Goal: Navigation & Orientation: Find specific page/section

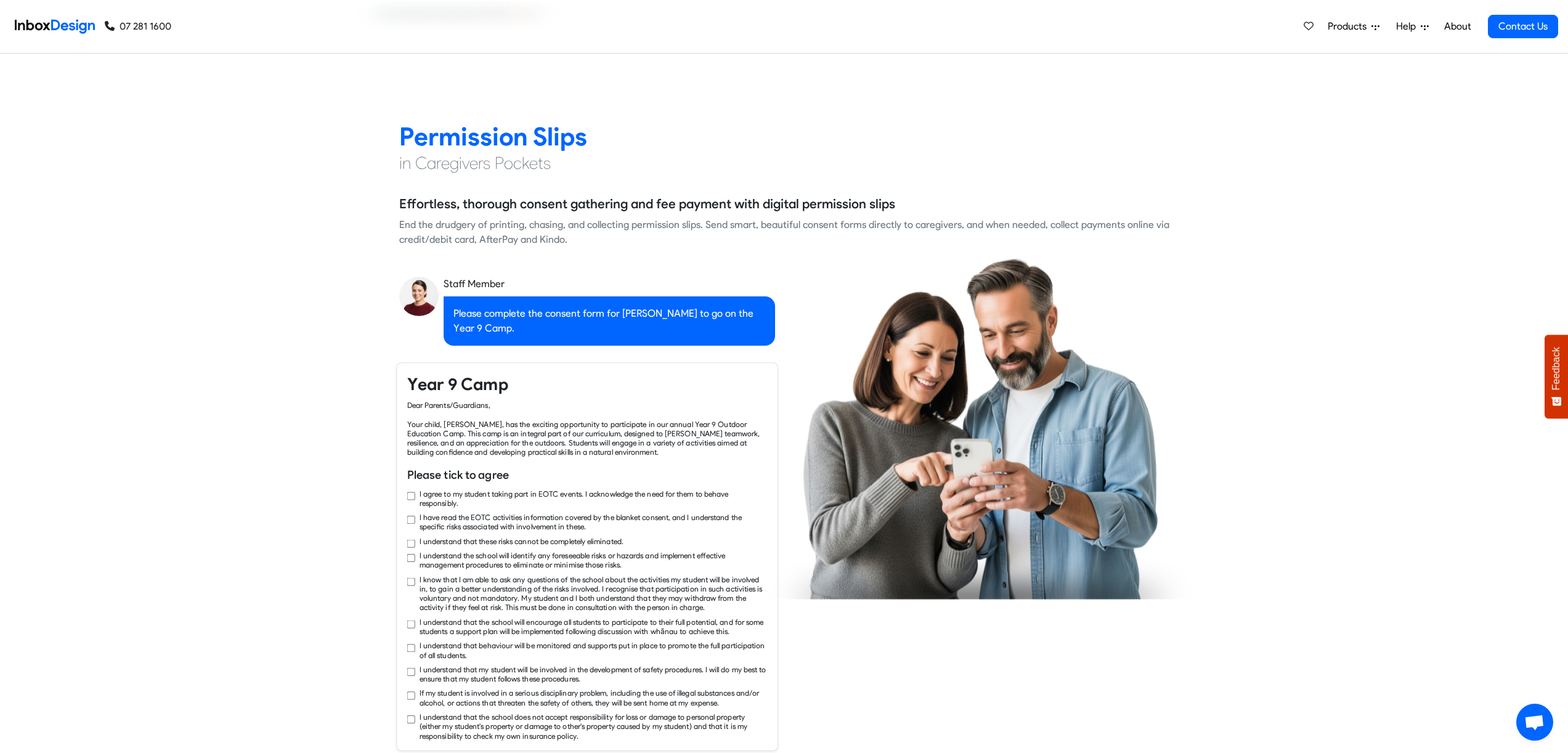
checkbox input "true"
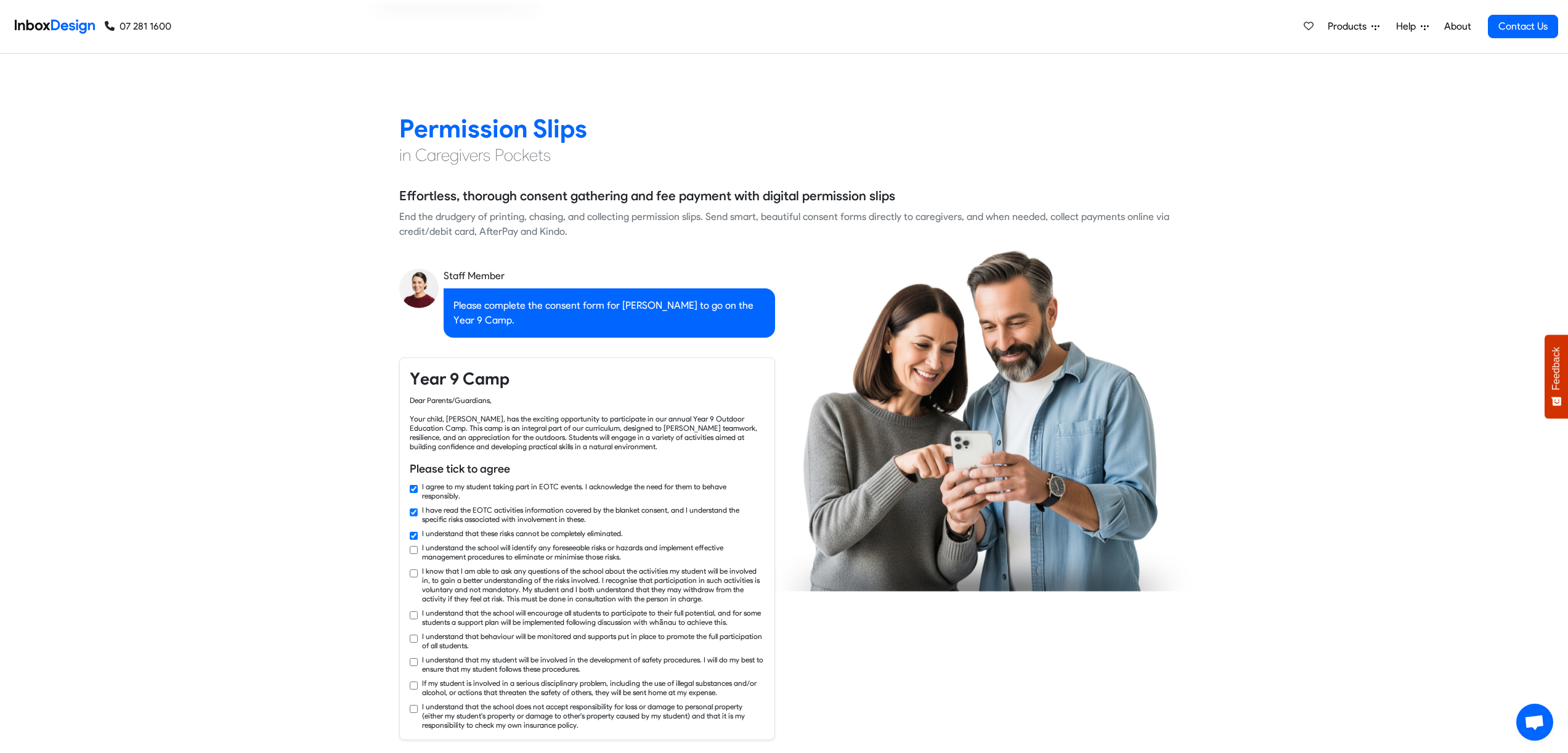
checkbox input "true"
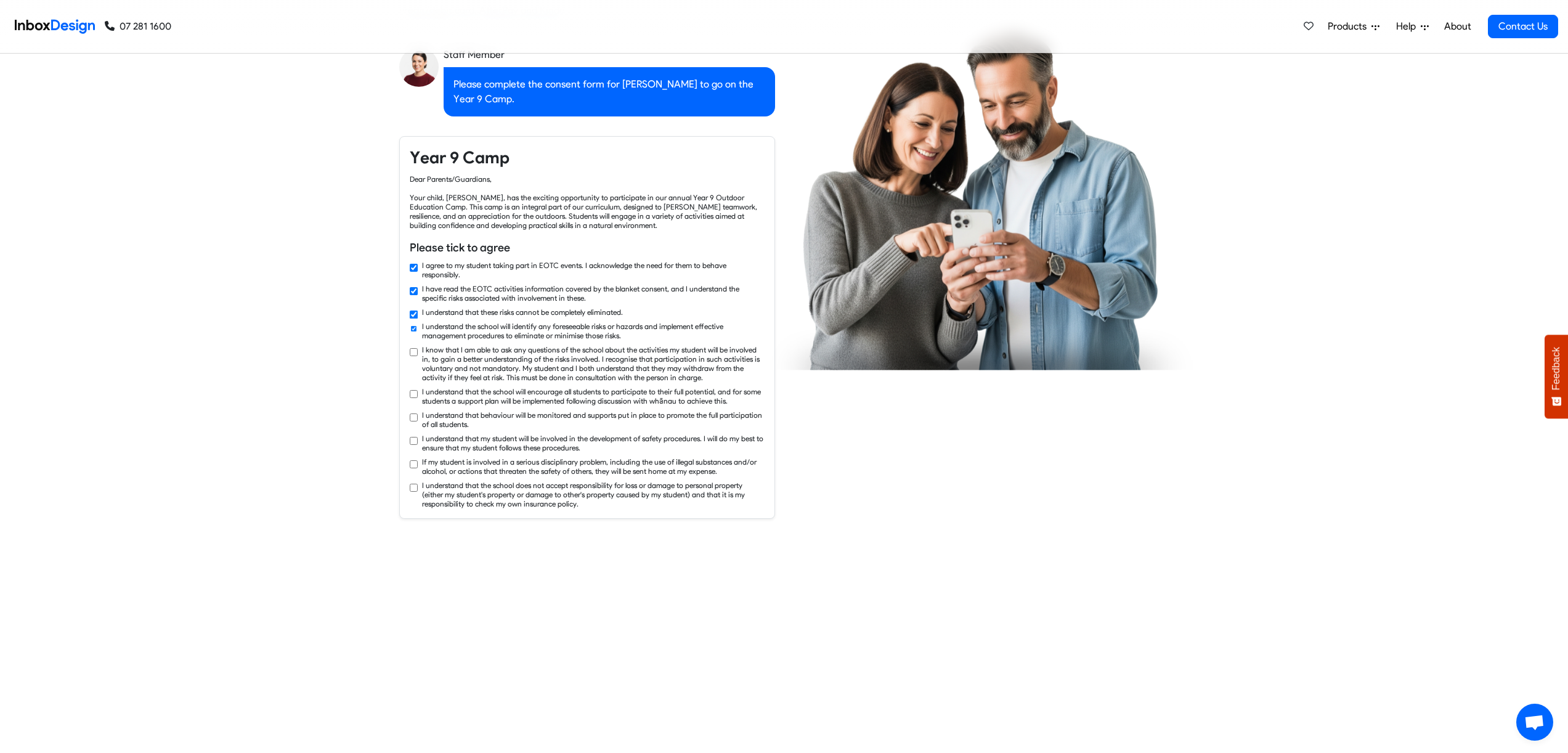
checkbox input "true"
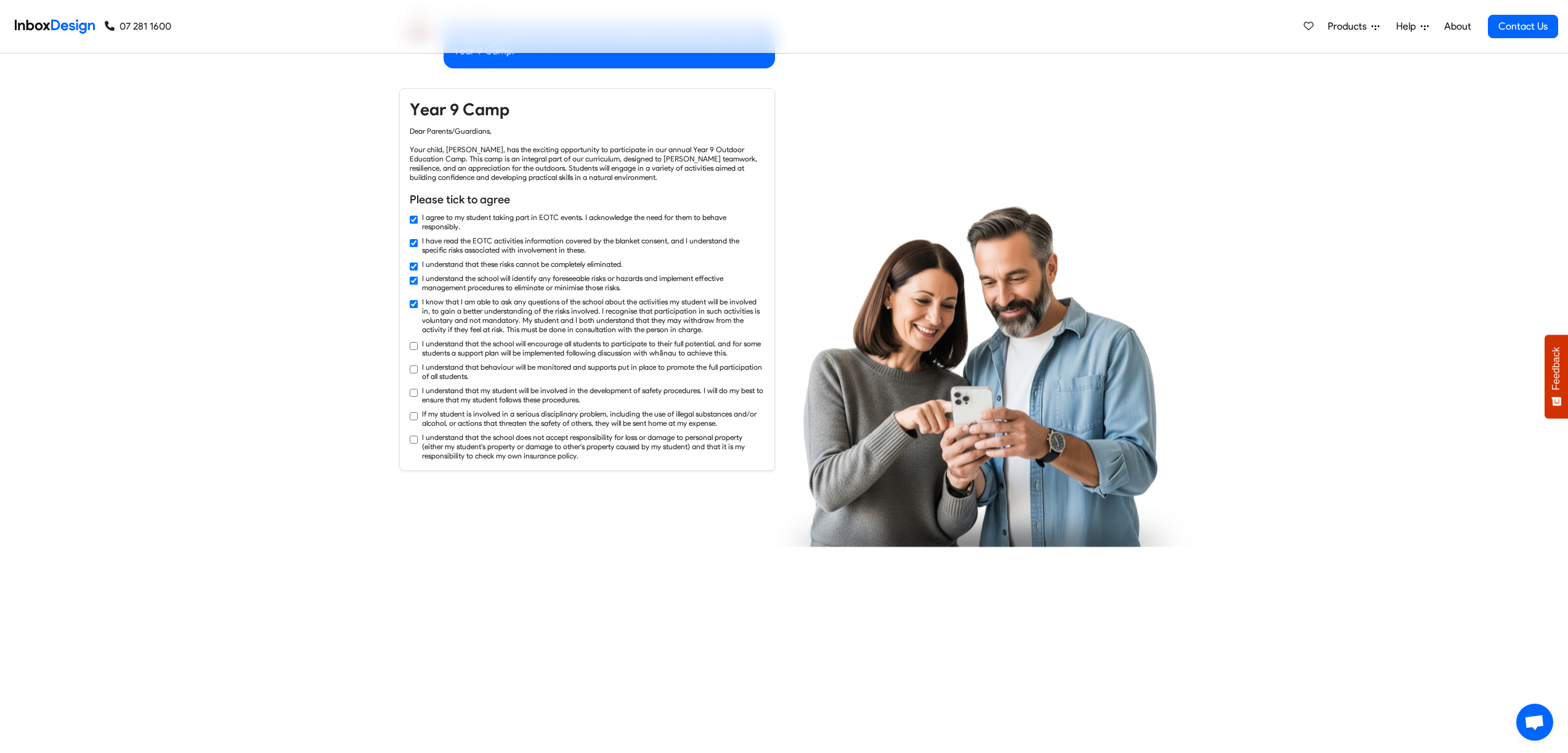
checkbox input "true"
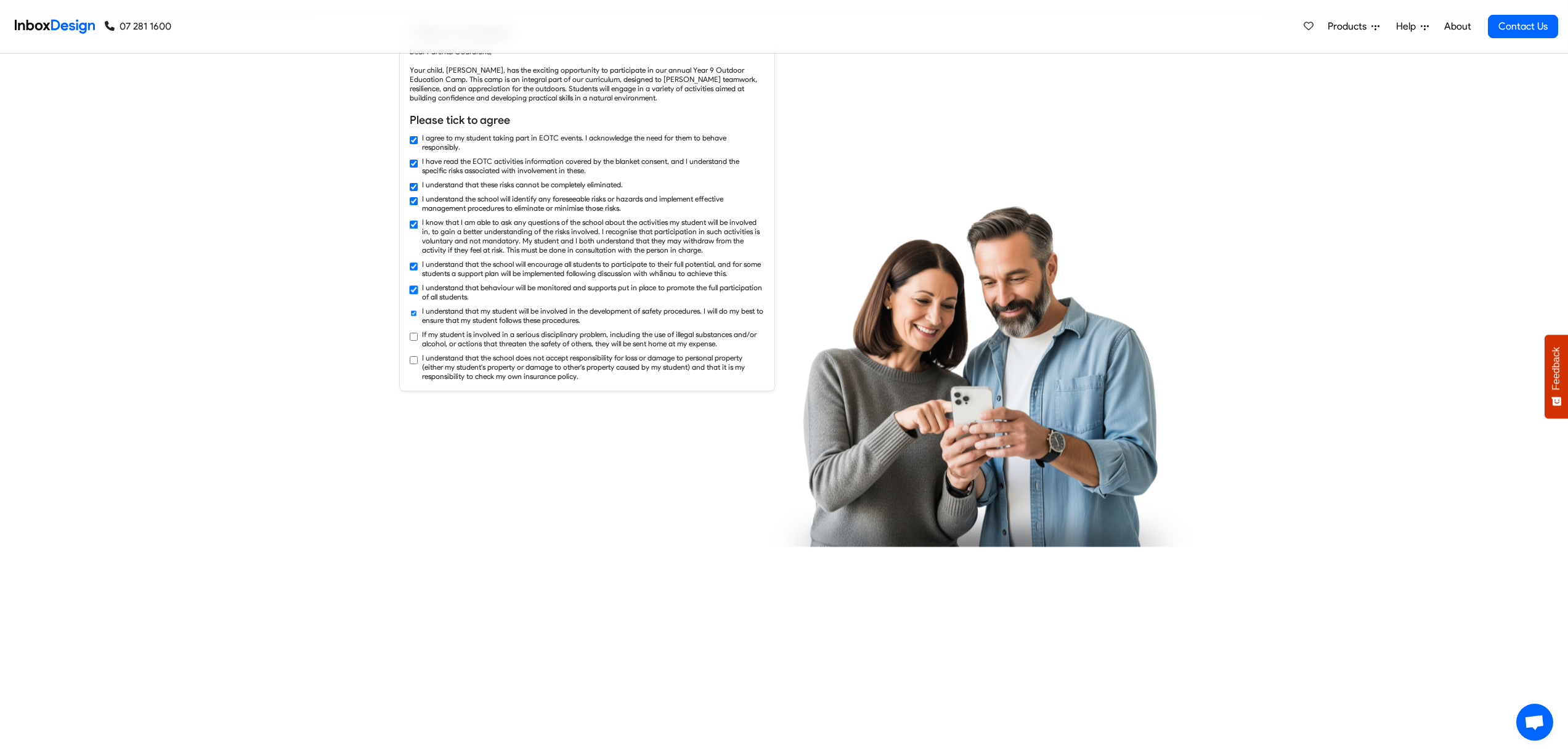
checkbox input "true"
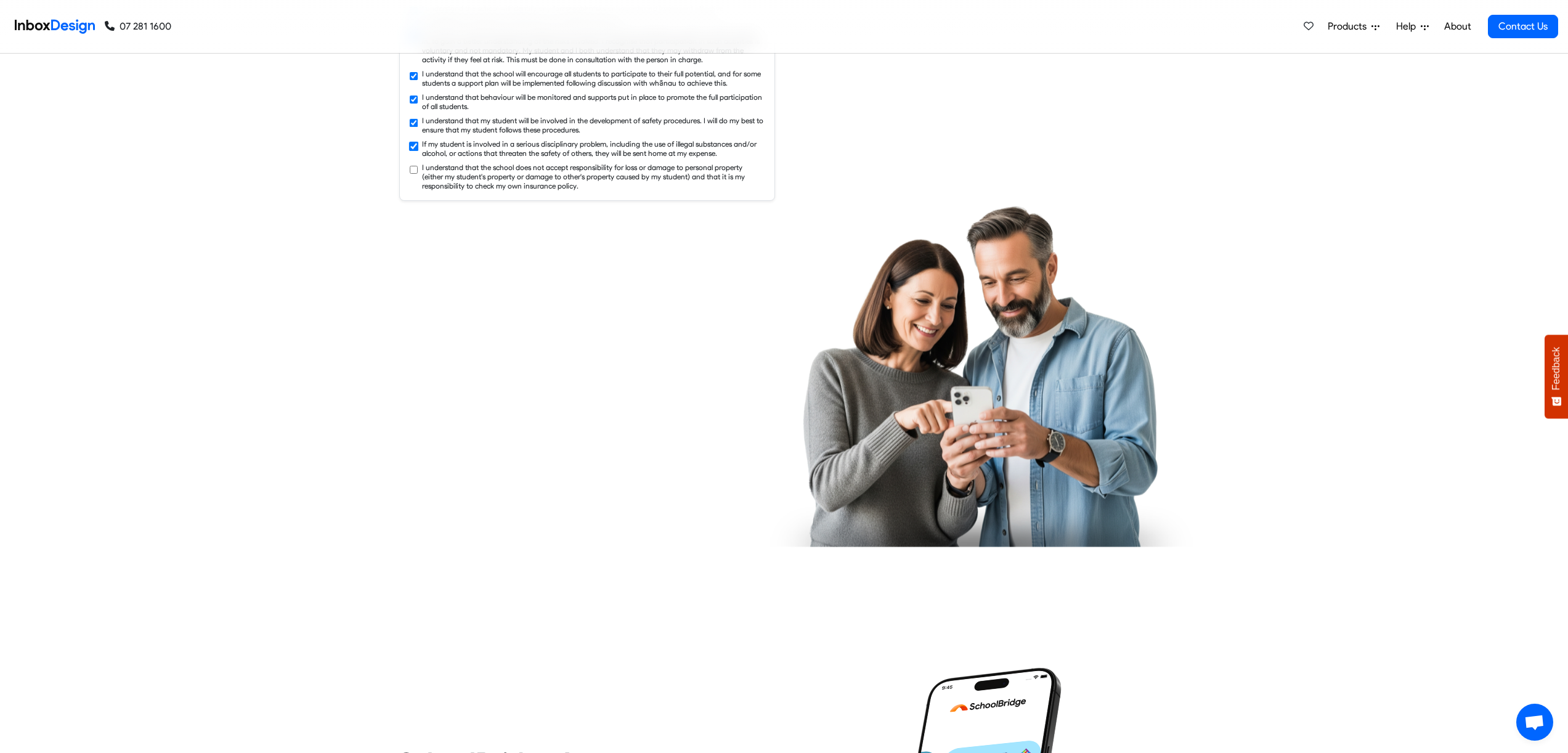
checkbox input "true"
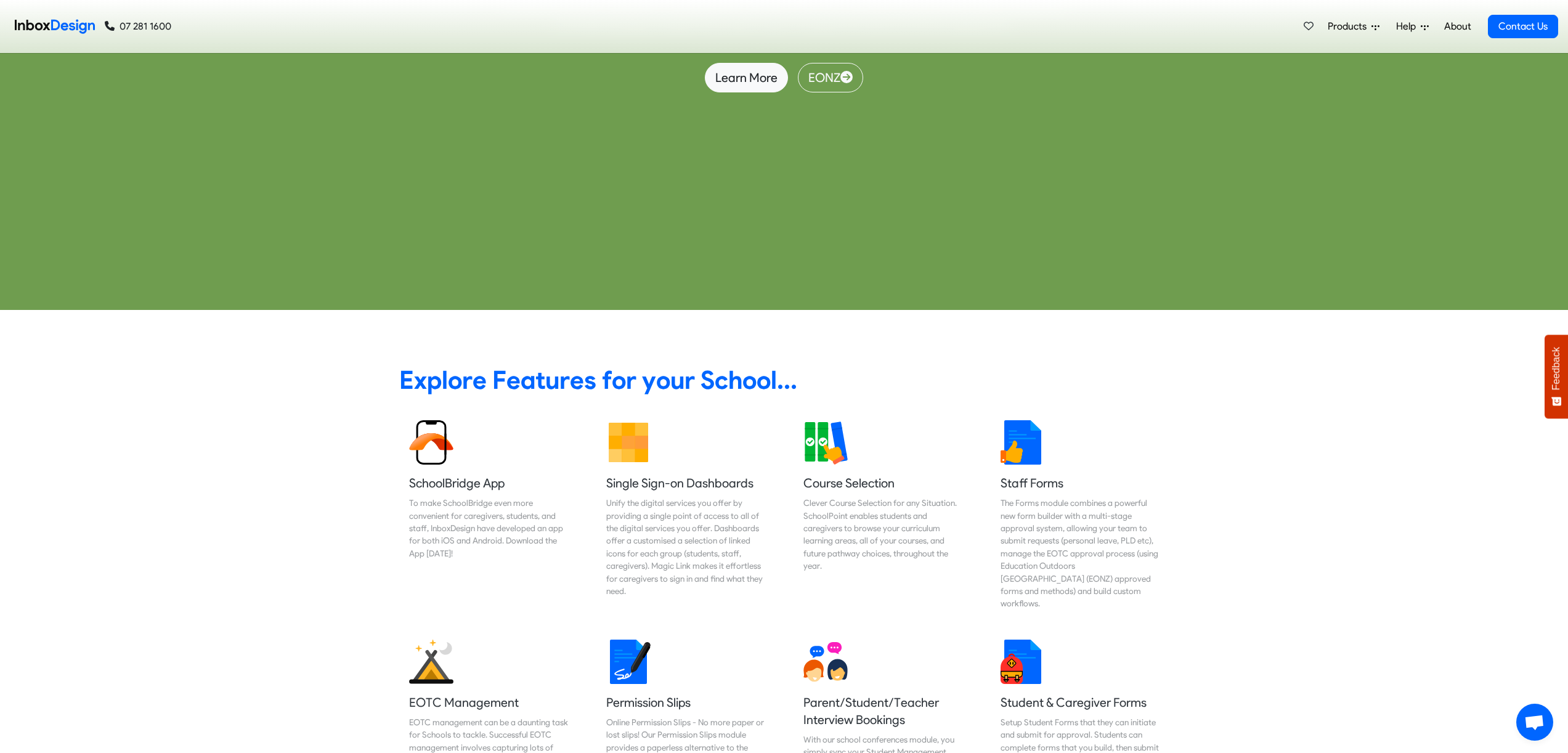
scroll to position [4304, 0]
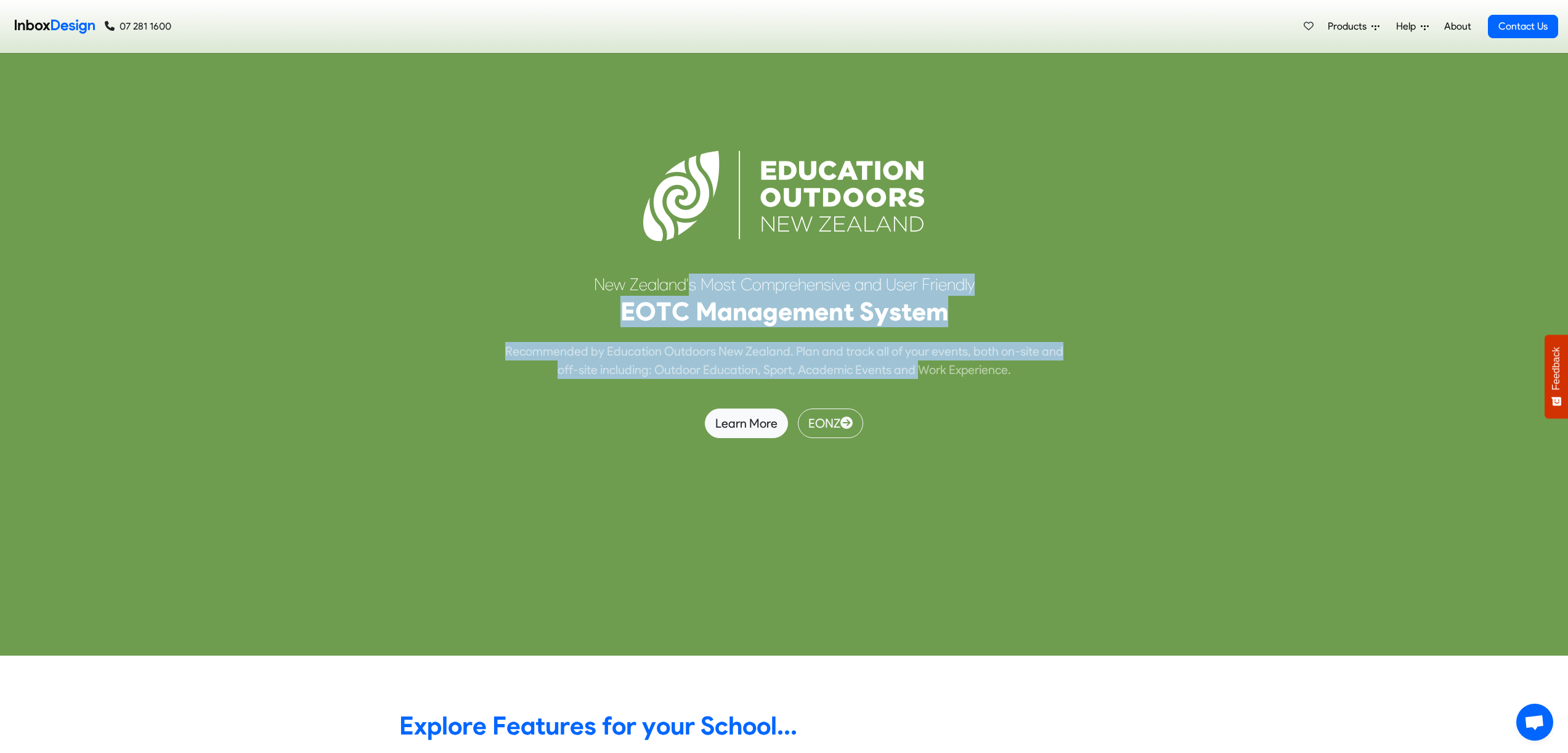
drag, startPoint x: 690, startPoint y: 260, endPoint x: 947, endPoint y: 353, distance: 273.3
click at [923, 352] on div "N [PERSON_NAME] ' s M o s t C o m p r e h e n s i v e a n d U s e r F r i e n d…" at bounding box center [784, 327] width 770 height 106
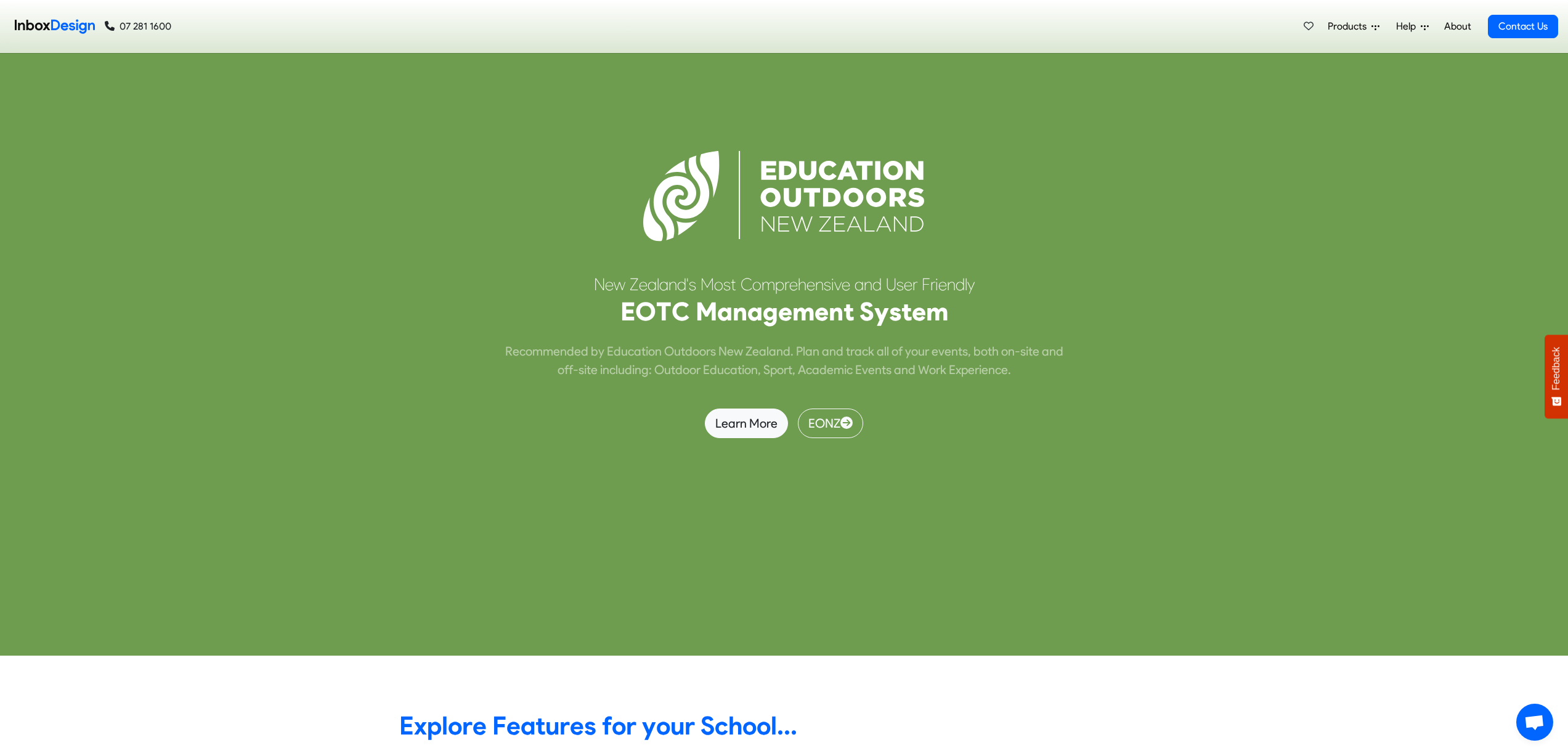
click at [974, 361] on div "e" at bounding box center [971, 370] width 7 height 19
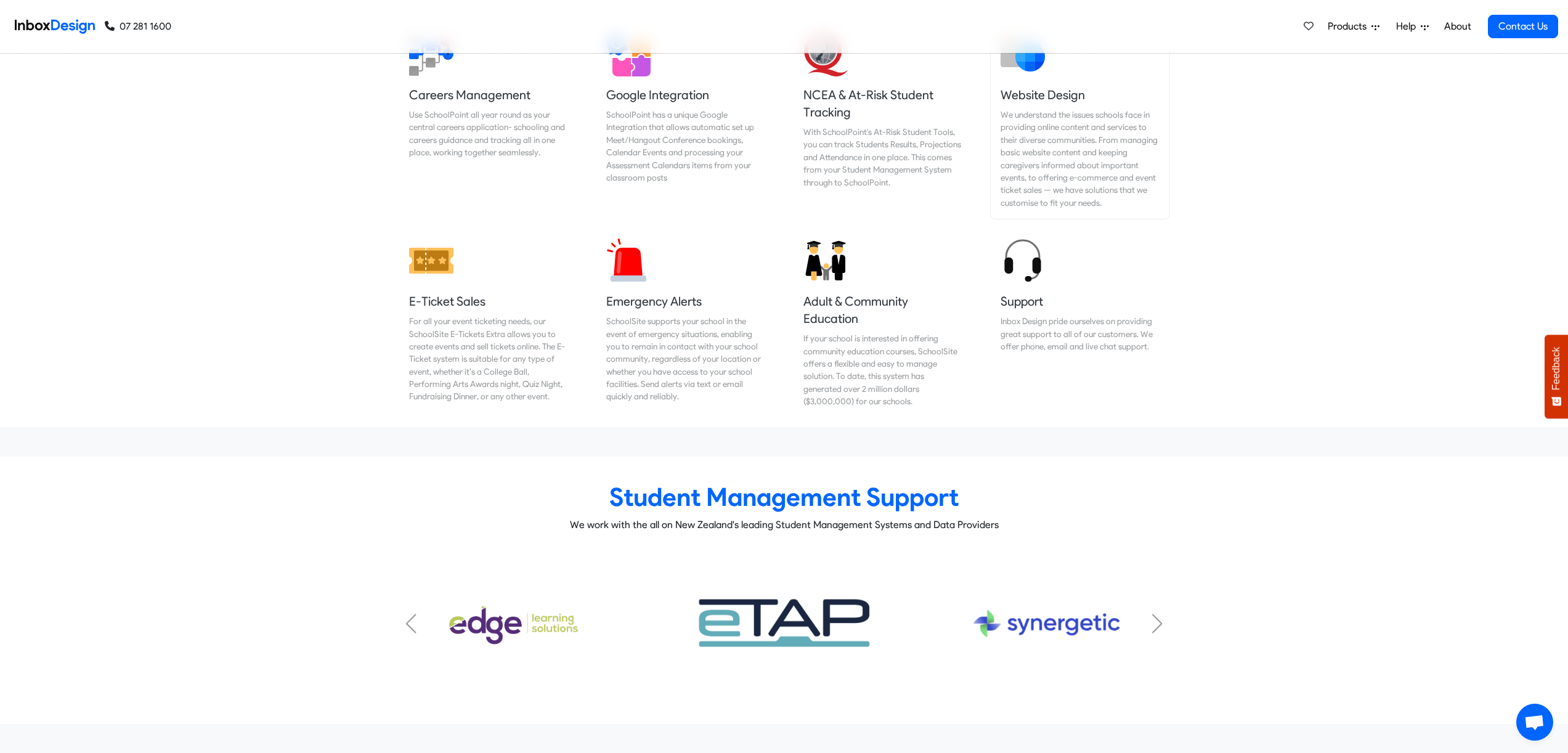
scroll to position [5752, 0]
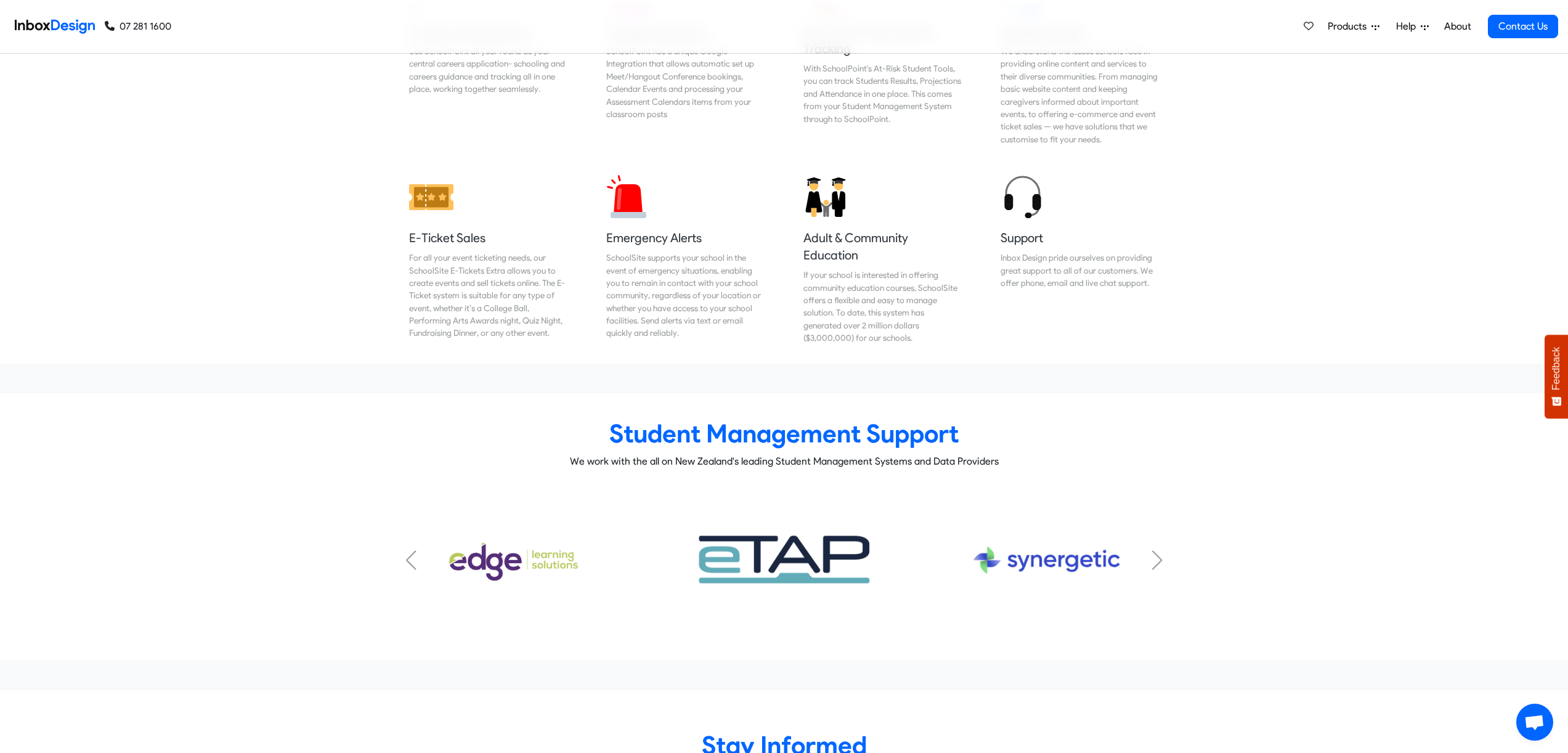
click at [784, 517] on img "5 / 7" at bounding box center [784, 560] width 199 height 100
click at [1160, 551] on div "Next slide" at bounding box center [1157, 560] width 13 height 20
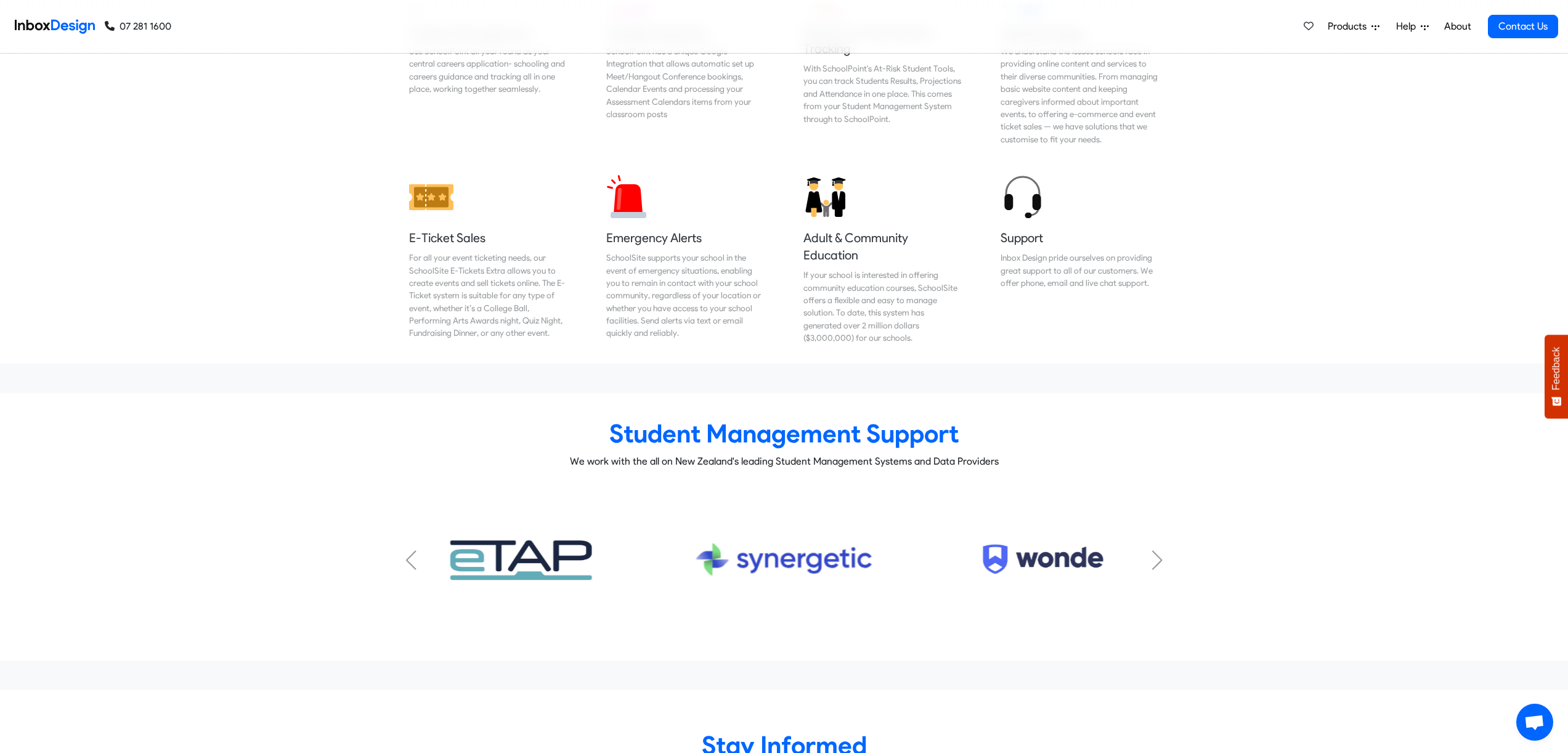
click at [1160, 551] on div "Next slide" at bounding box center [1157, 560] width 13 height 20
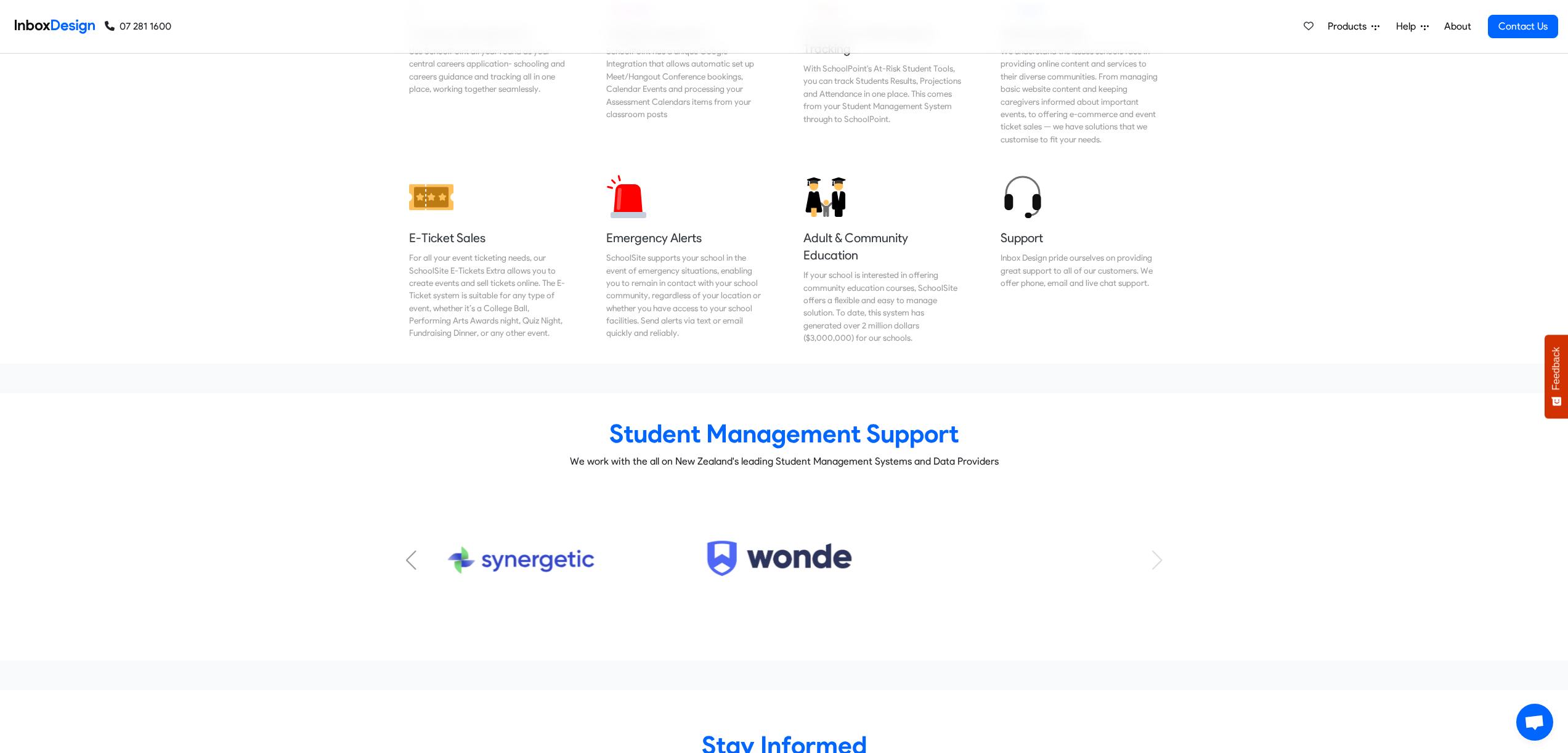
click at [406, 551] on div "Previous slide" at bounding box center [411, 560] width 13 height 20
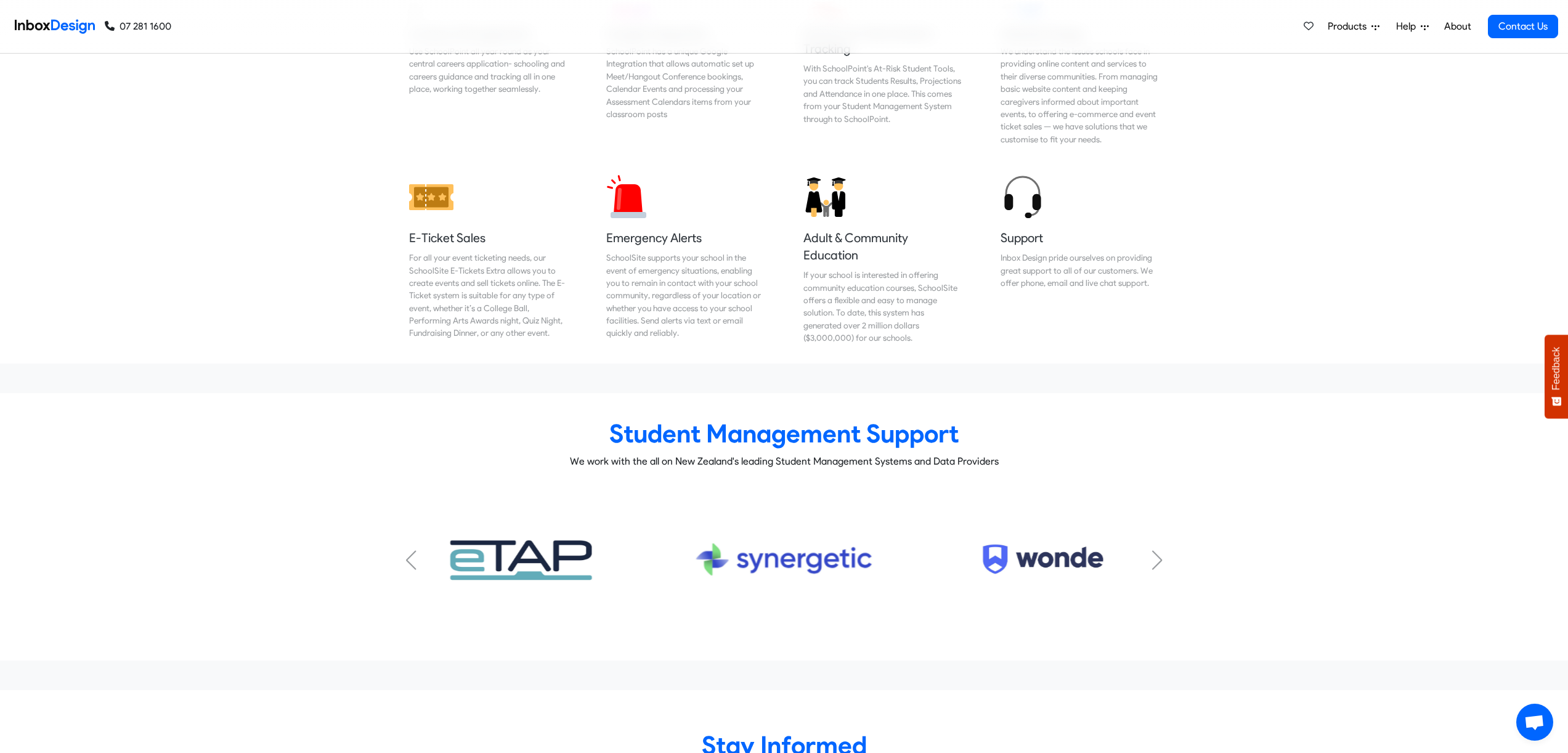
click at [406, 551] on div "Previous slide" at bounding box center [411, 560] width 13 height 20
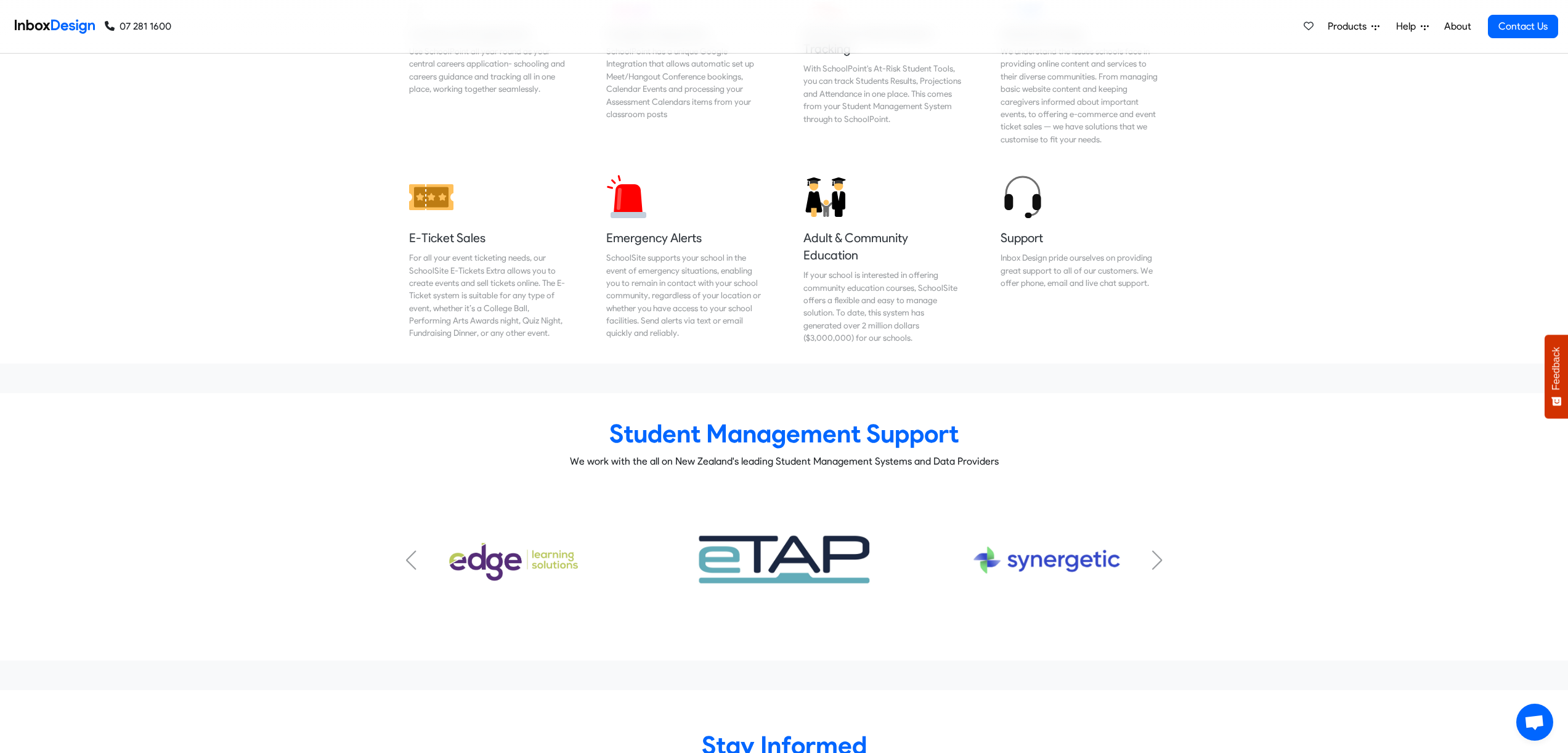
click at [407, 551] on div "Previous slide" at bounding box center [411, 560] width 13 height 20
click at [1029, 521] on img "6 / 7" at bounding box center [1047, 560] width 167 height 83
click at [1152, 551] on div "Next slide" at bounding box center [1157, 560] width 13 height 20
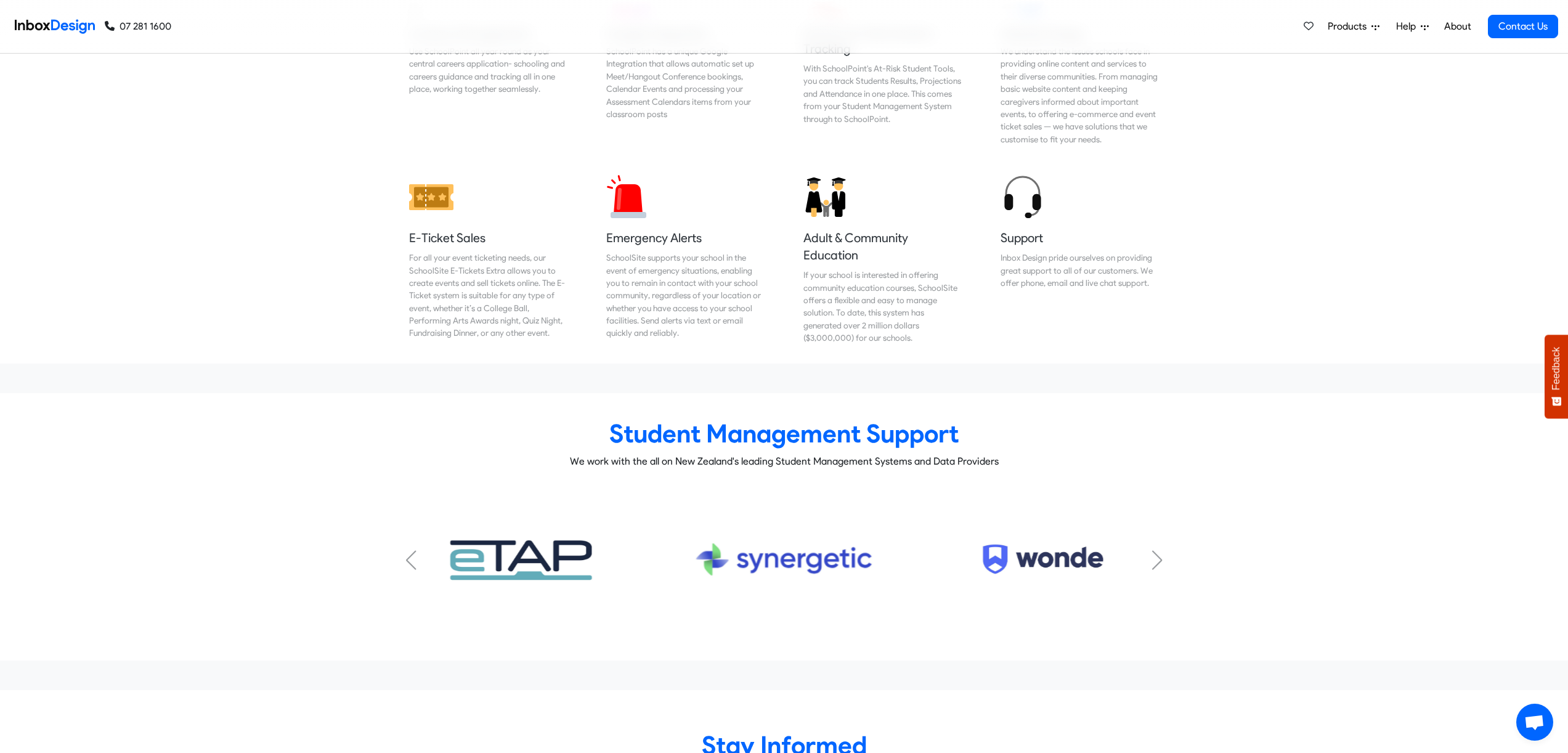
click at [1152, 551] on div "Next slide" at bounding box center [1157, 560] width 13 height 20
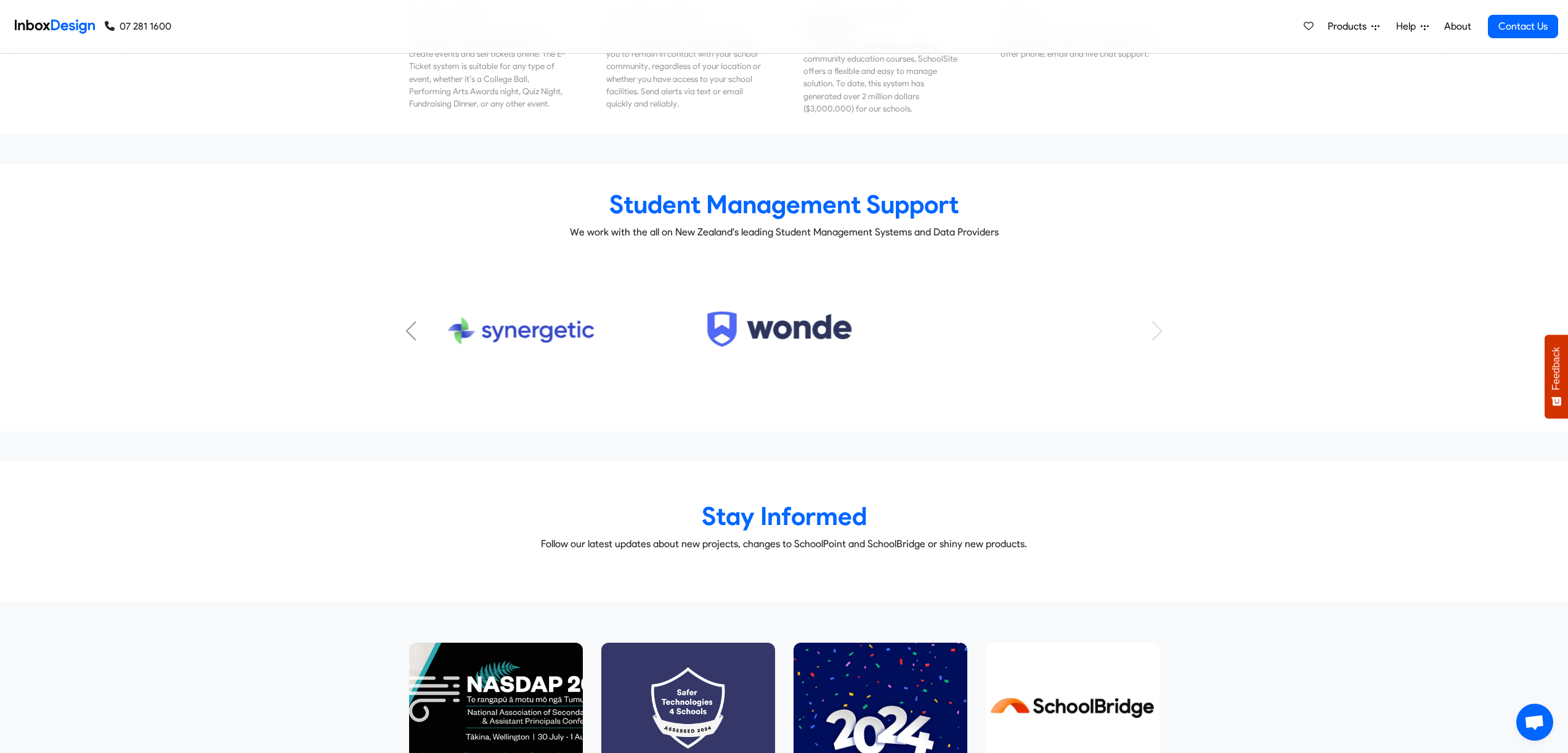
scroll to position [6351, 0]
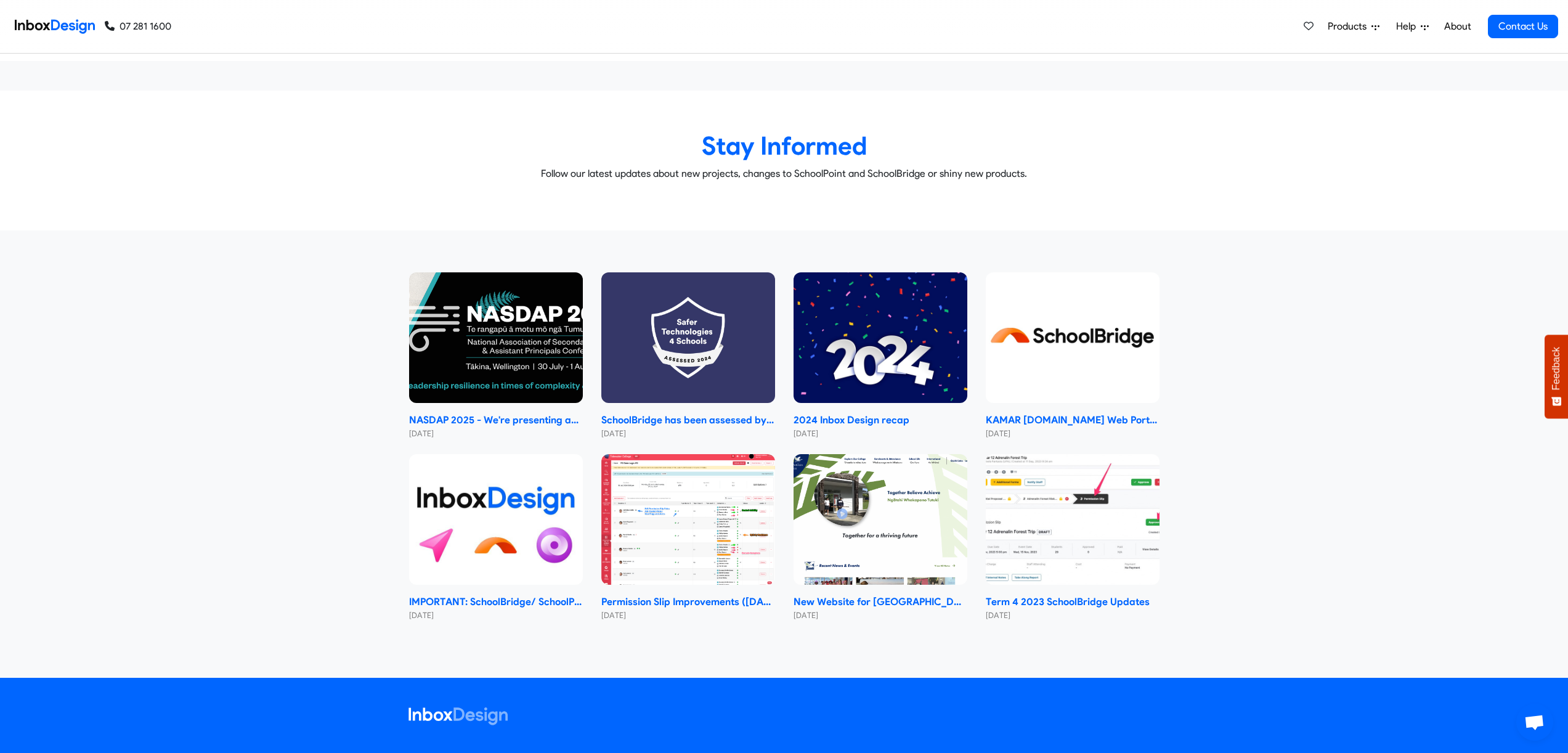
click at [165, 454] on div "NASDAP 2025 - We're presenting about SchoolPoint and SchoolBridge [DATE] School…" at bounding box center [784, 454] width 1568 height 388
